Goal: Task Accomplishment & Management: Manage account settings

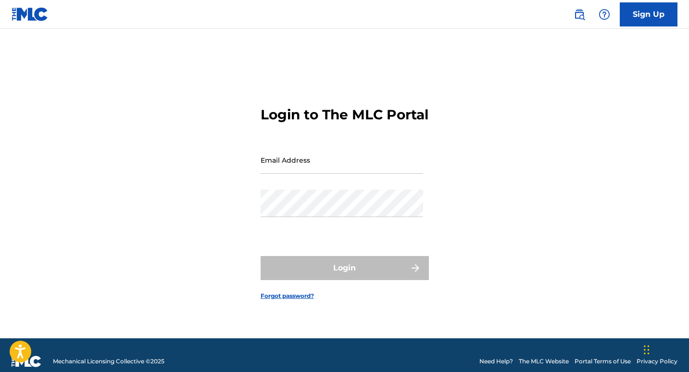
click at [287, 171] on input "Email Address" at bounding box center [342, 159] width 163 height 27
type input "[EMAIL_ADDRESS][DOMAIN_NAME]"
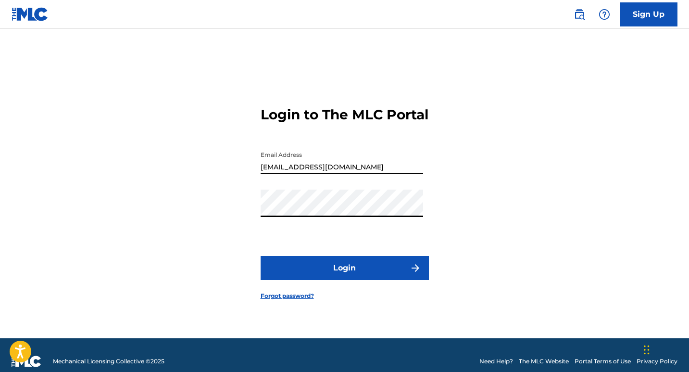
click at [360, 279] on button "Login" at bounding box center [345, 268] width 168 height 24
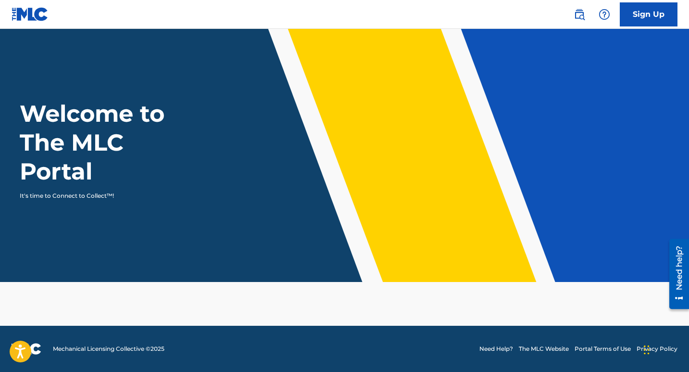
click at [645, 17] on link "Sign Up" at bounding box center [649, 14] width 58 height 24
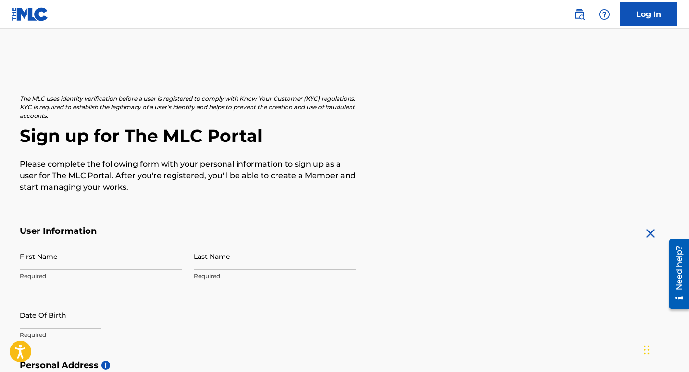
click at [35, 12] on img at bounding box center [30, 14] width 37 height 14
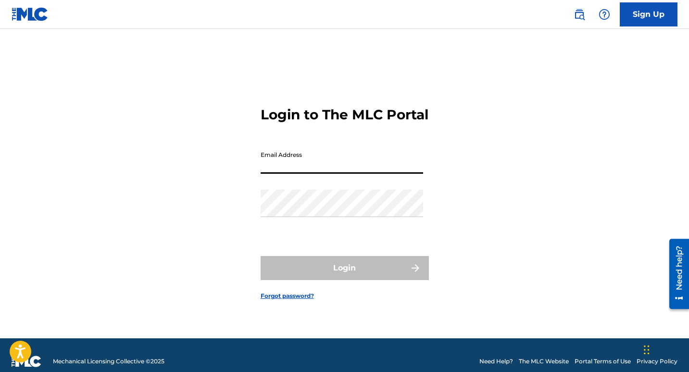
click at [301, 170] on input "Email Address" at bounding box center [342, 159] width 163 height 27
type input "[EMAIL_ADDRESS][DOMAIN_NAME]"
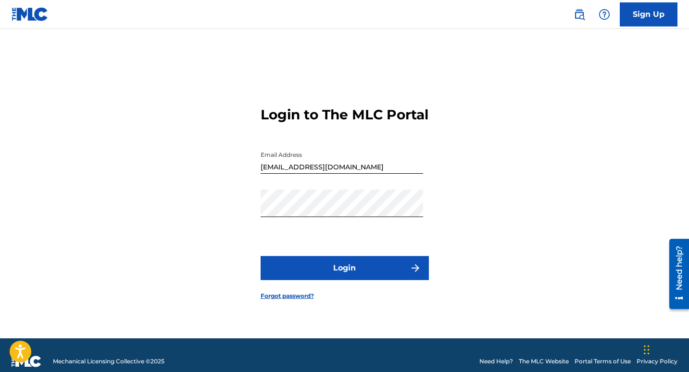
click at [363, 271] on button "Login" at bounding box center [345, 268] width 168 height 24
